Goal: Information Seeking & Learning: Learn about a topic

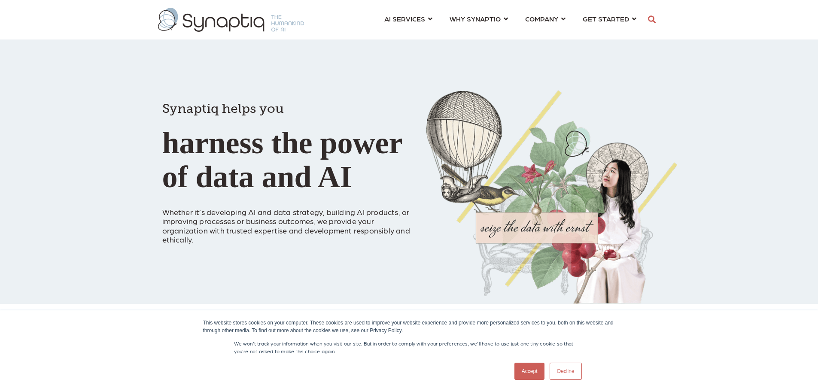
click at [538, 375] on link "Accept" at bounding box center [530, 371] width 31 height 17
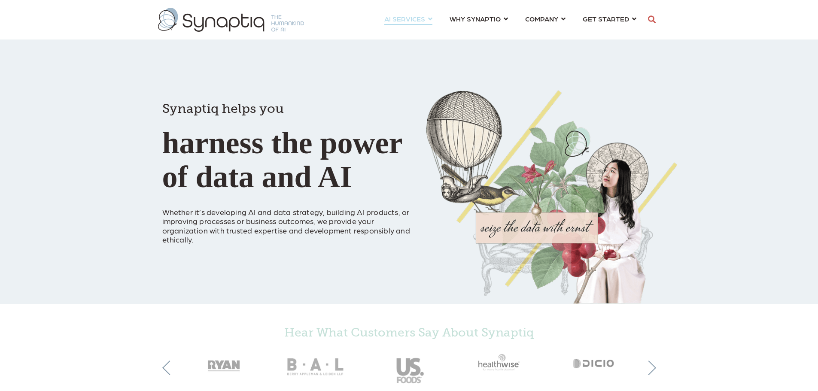
click at [431, 16] on link "AI SERVICES ⇲ By Industry Construction & Real Estate Healthcare Legal Governmen…" at bounding box center [409, 19] width 48 height 16
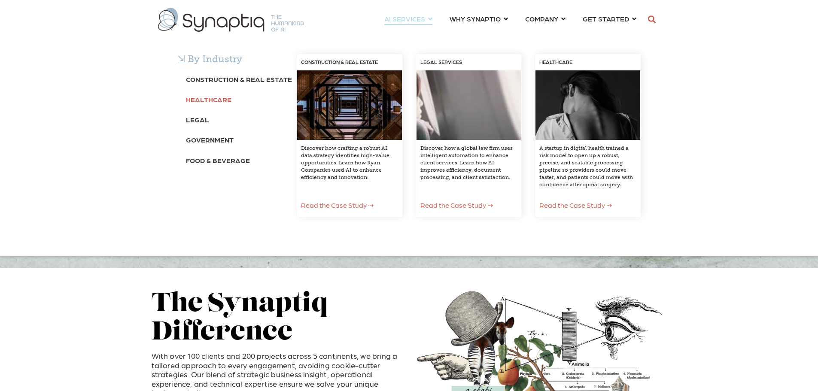
click at [208, 98] on b "Healthcare" at bounding box center [209, 99] width 46 height 8
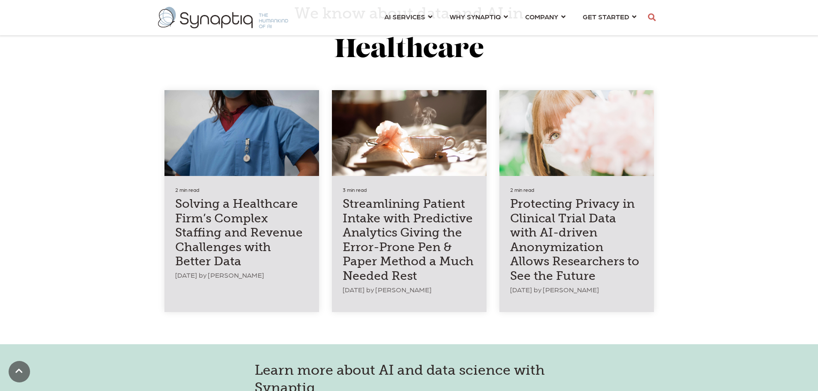
scroll to position [2019, 0]
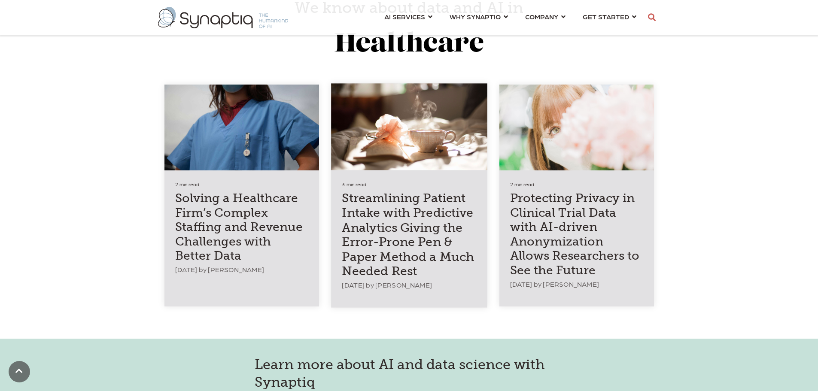
click at [421, 231] on h4 "Streamlining Patient Intake with Predictive Analytics Giving the Error-Prone Pe…" at bounding box center [409, 235] width 134 height 88
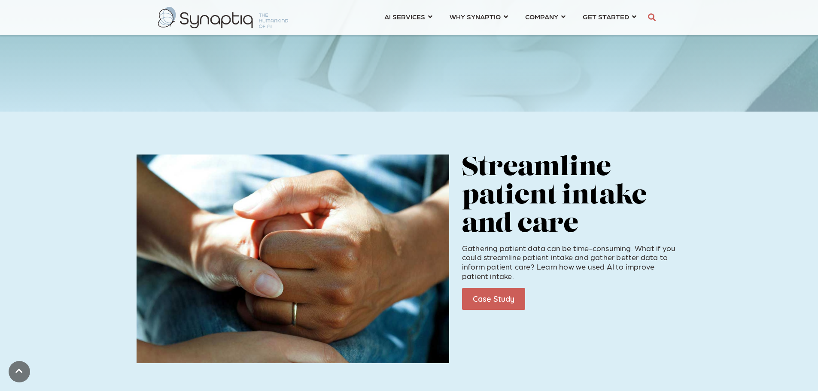
scroll to position [172, 0]
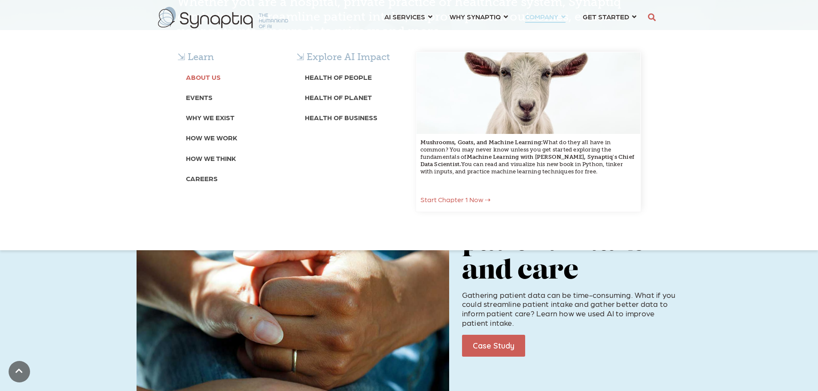
click at [193, 75] on b "About Us" at bounding box center [203, 77] width 35 height 8
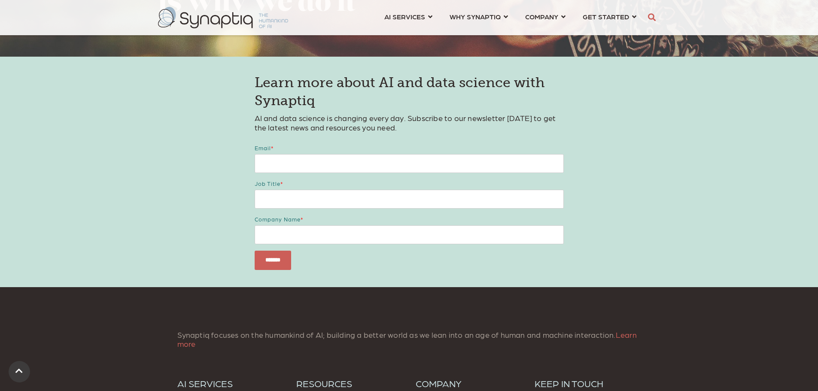
scroll to position [1847, 0]
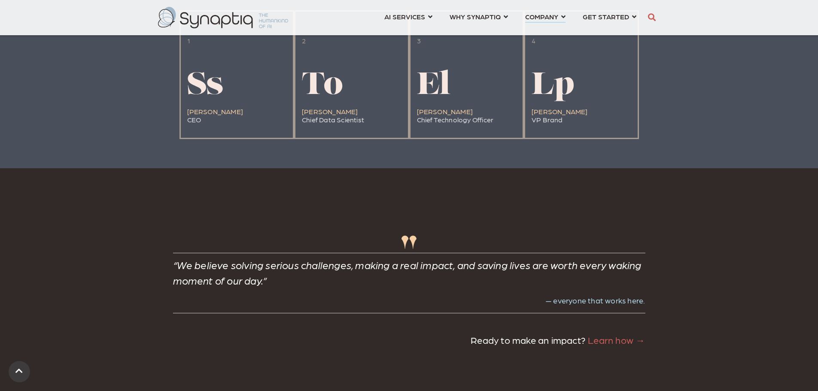
scroll to position [2019, 0]
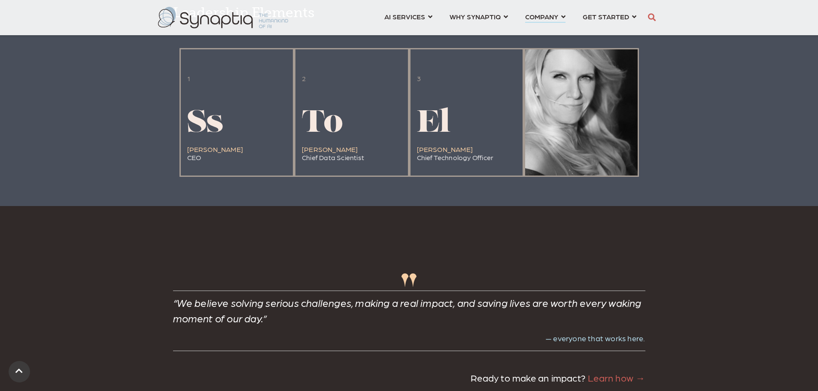
click at [617, 162] on div at bounding box center [581, 112] width 113 height 126
click at [547, 143] on div at bounding box center [581, 112] width 113 height 126
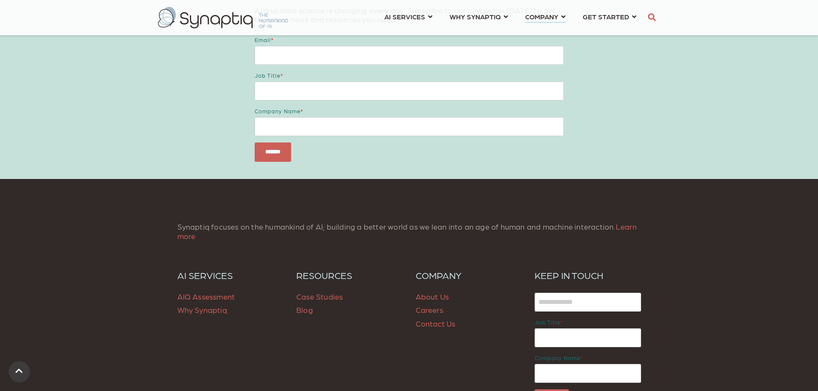
scroll to position [3480, 0]
